Goal: Information Seeking & Learning: Check status

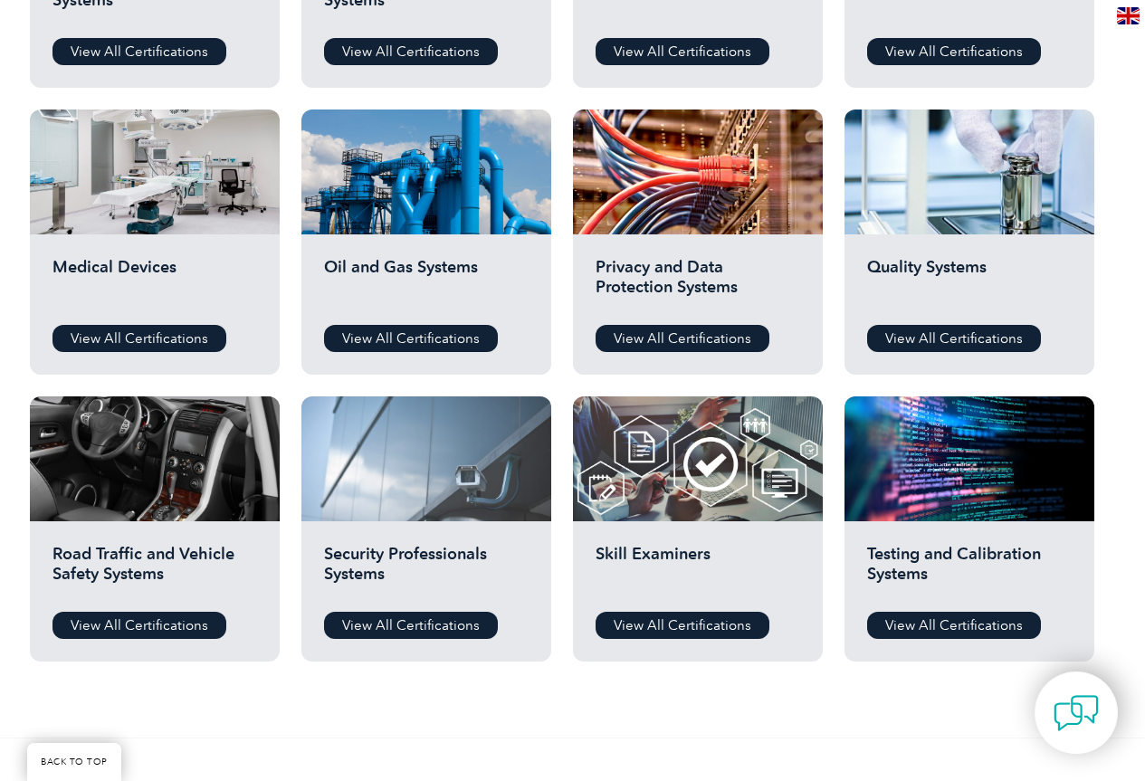
scroll to position [1177, 0]
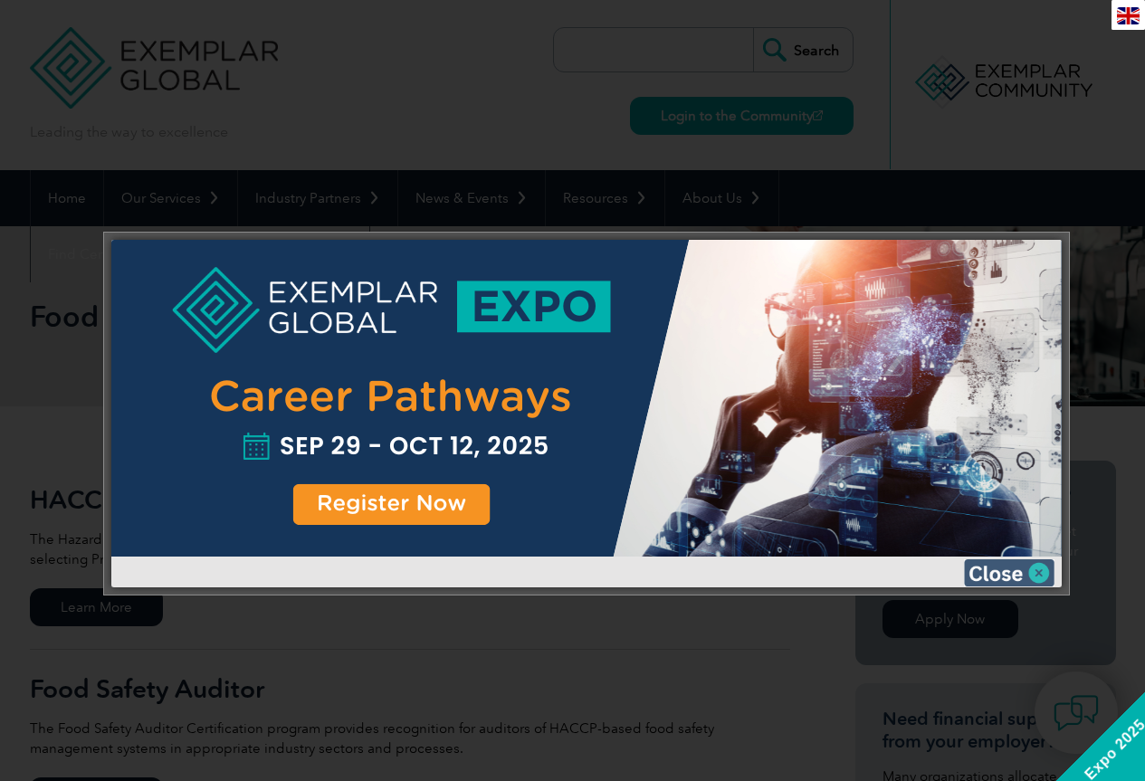
click at [1048, 576] on img at bounding box center [1009, 572] width 91 height 27
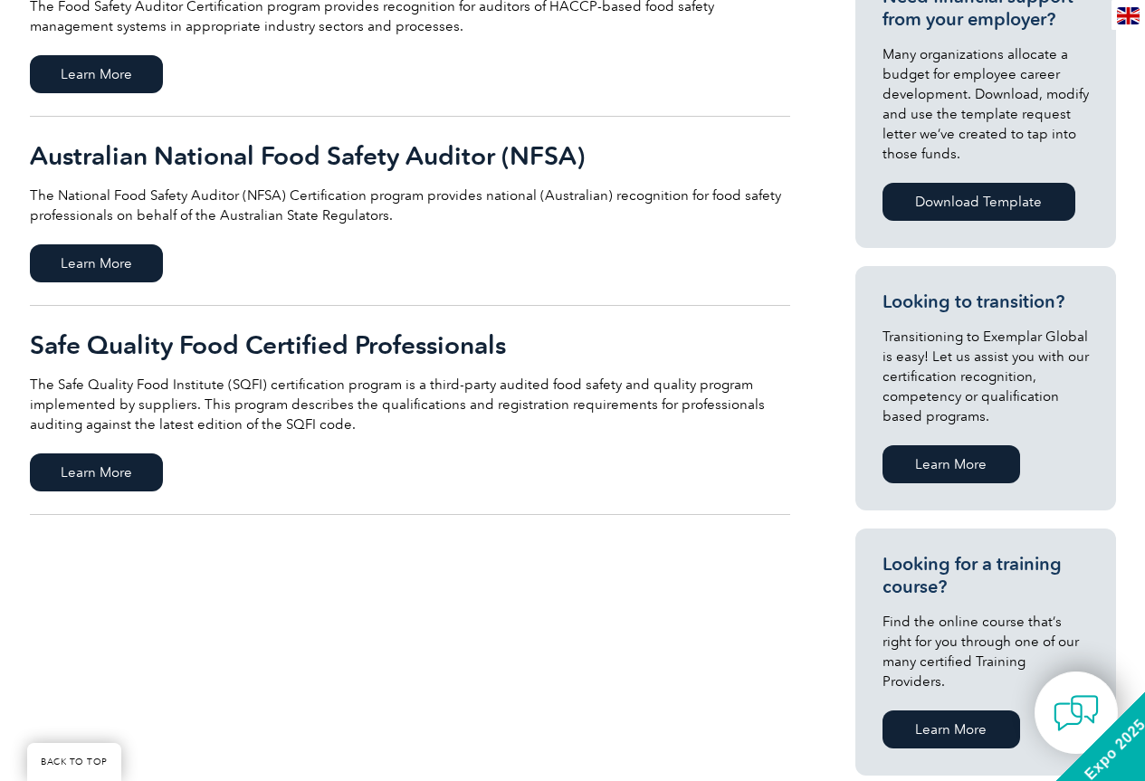
scroll to position [453, 0]
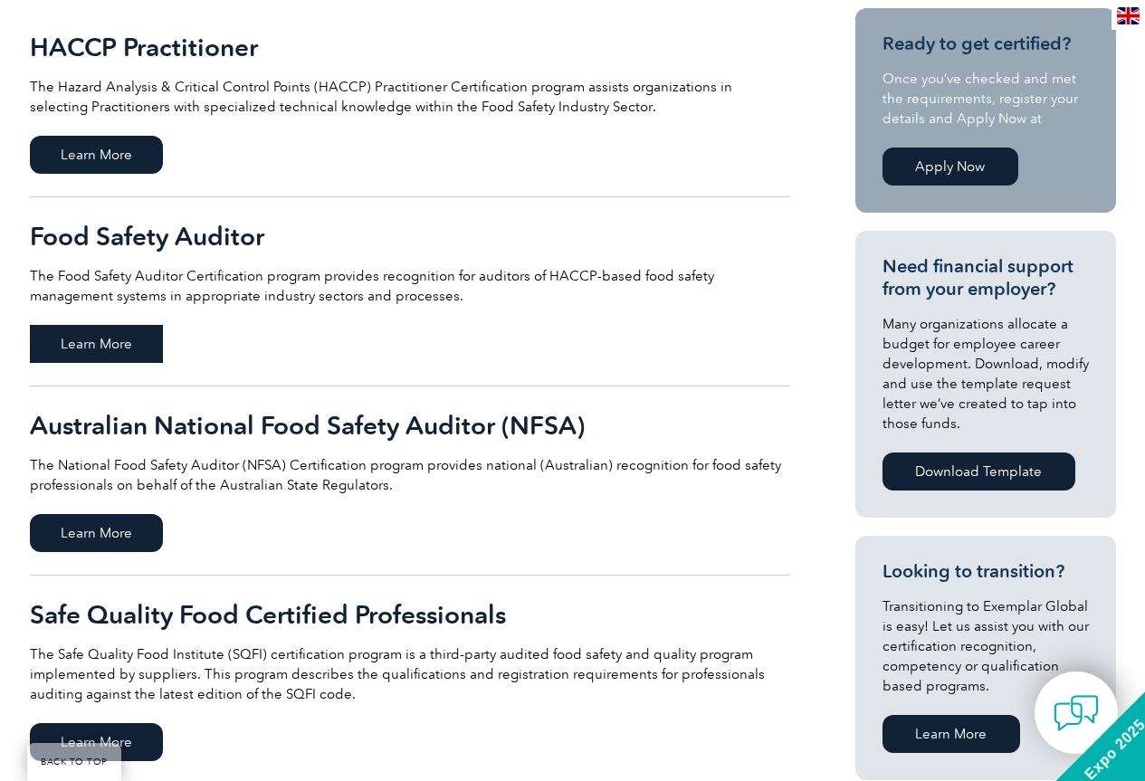
click at [104, 350] on span "Learn More" at bounding box center [96, 344] width 133 height 38
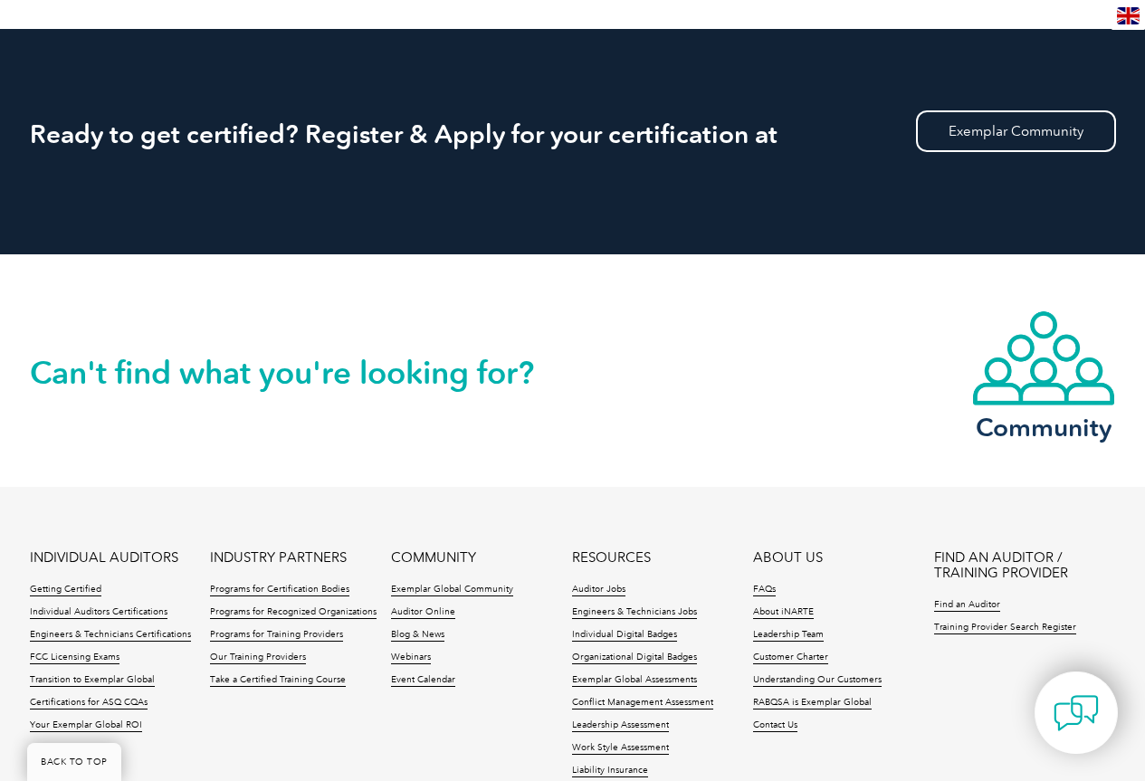
scroll to position [1917, 0]
